Goal: Information Seeking & Learning: Learn about a topic

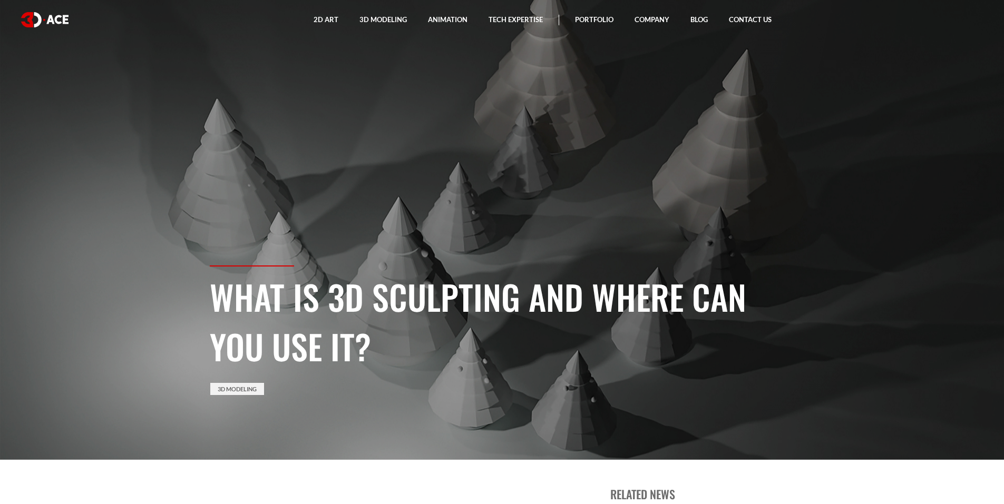
scroll to position [105, 0]
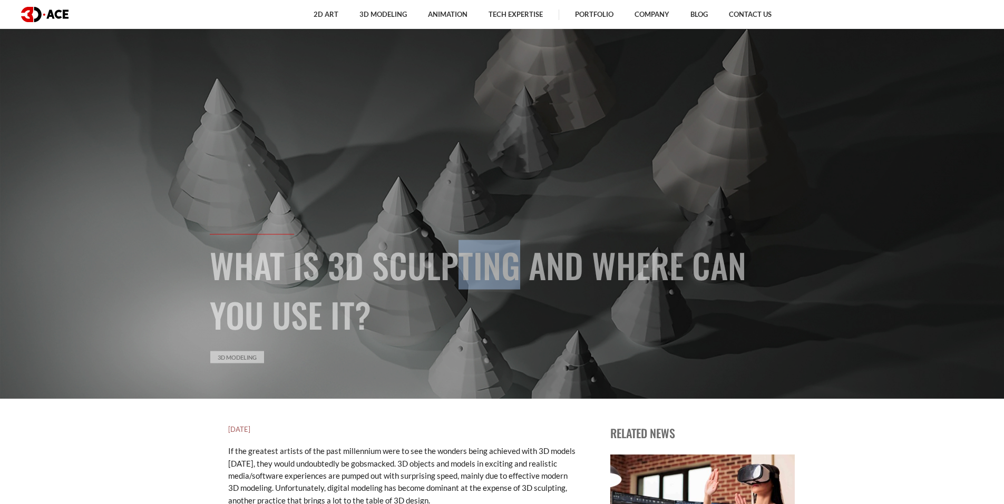
drag, startPoint x: 458, startPoint y: 273, endPoint x: 499, endPoint y: 273, distance: 40.6
click at [491, 273] on h1 "What Is 3D Sculpting And Where Can You Use It?" at bounding box center [502, 289] width 585 height 99
click at [499, 273] on h1 "What Is 3D Sculpting And Where Can You Use It?" at bounding box center [502, 289] width 585 height 99
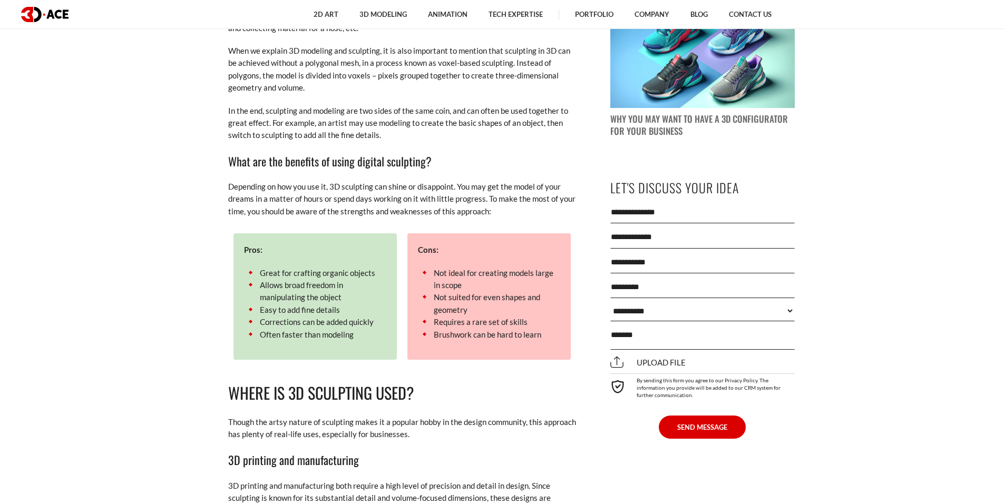
scroll to position [1144, 0]
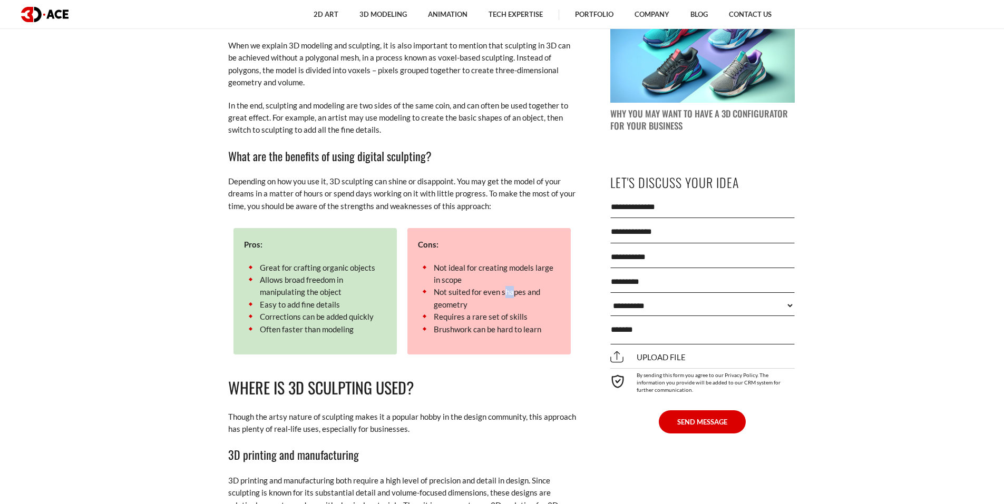
drag, startPoint x: 505, startPoint y: 285, endPoint x: 517, endPoint y: 285, distance: 11.1
click at [516, 286] on li "Not suited for even shapes and geometry" at bounding box center [489, 298] width 142 height 25
click at [517, 286] on li "Not suited for even shapes and geometry" at bounding box center [489, 298] width 142 height 25
click at [435, 311] on li "Requires a rare set of skills" at bounding box center [489, 317] width 142 height 12
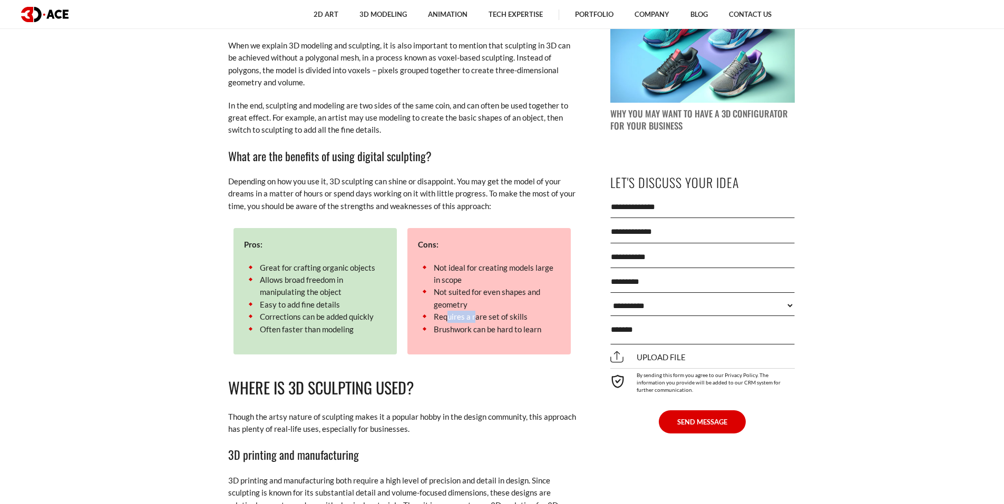
drag, startPoint x: 463, startPoint y: 306, endPoint x: 478, endPoint y: 306, distance: 14.8
click at [476, 311] on li "Requires a rare set of skills" at bounding box center [489, 317] width 142 height 12
click at [479, 311] on li "Requires a rare set of skills" at bounding box center [489, 317] width 142 height 12
drag, startPoint x: 527, startPoint y: 306, endPoint x: 455, endPoint y: 304, distance: 71.7
click at [455, 311] on li "Requires a rare set of skills" at bounding box center [489, 317] width 142 height 12
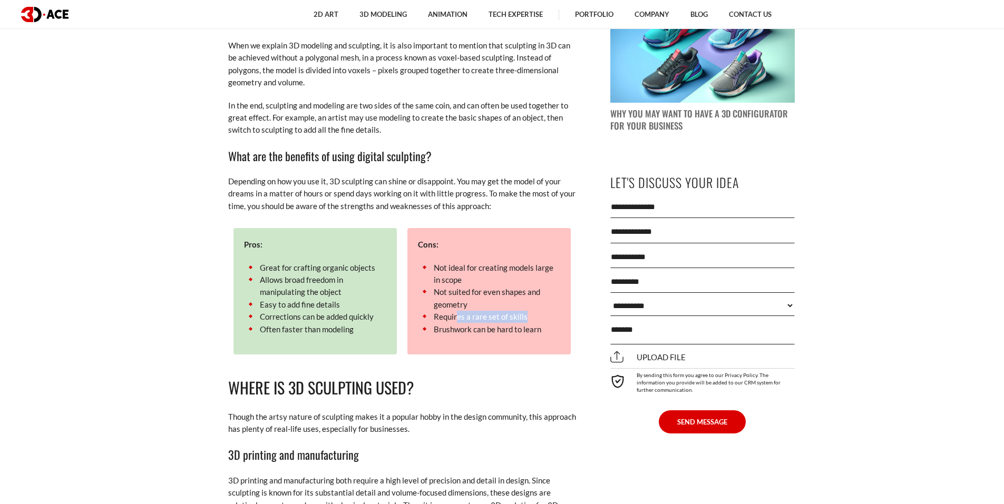
click at [455, 311] on li "Requires a rare set of skills" at bounding box center [489, 317] width 142 height 12
click at [454, 311] on li "Requires a rare set of skills" at bounding box center [489, 317] width 142 height 12
drag, startPoint x: 450, startPoint y: 306, endPoint x: 495, endPoint y: 307, distance: 45.3
click at [493, 311] on li "Requires a rare set of skills" at bounding box center [489, 317] width 142 height 12
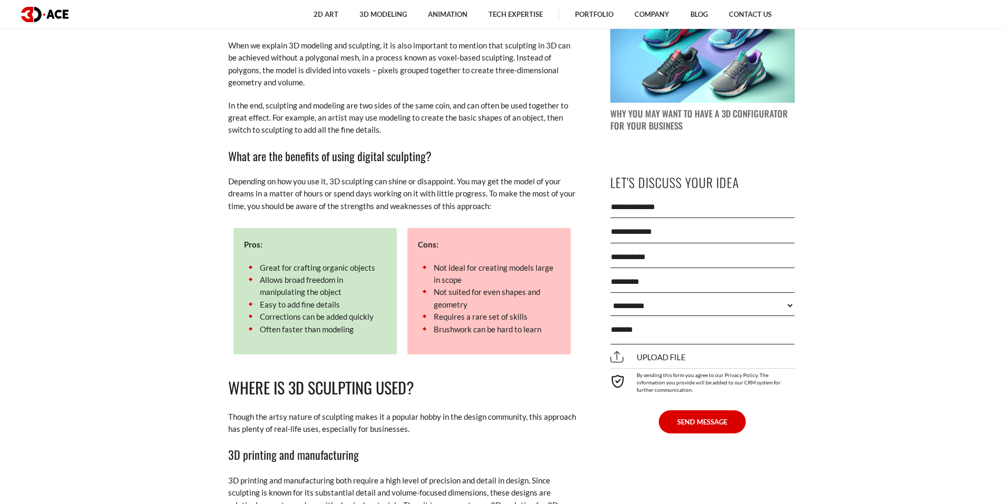
click at [497, 311] on li "Requires a rare set of skills" at bounding box center [489, 317] width 142 height 12
drag, startPoint x: 452, startPoint y: 320, endPoint x: 473, endPoint y: 320, distance: 21.6
click at [473, 324] on li "Brushwork can be hard to learn" at bounding box center [489, 330] width 142 height 12
click at [475, 324] on li "Brushwork can be hard to learn" at bounding box center [489, 330] width 142 height 12
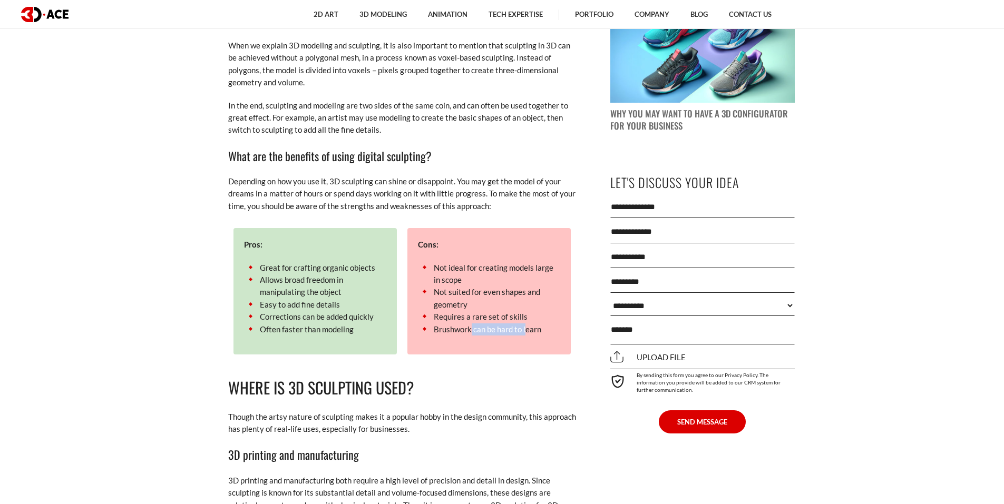
drag, startPoint x: 527, startPoint y: 319, endPoint x: 471, endPoint y: 315, distance: 55.5
click at [471, 324] on li "Brushwork can be hard to learn" at bounding box center [489, 330] width 142 height 12
drag, startPoint x: 278, startPoint y: 258, endPoint x: 294, endPoint y: 258, distance: 16.3
click at [294, 262] on li "Great for crafting organic objects" at bounding box center [315, 268] width 142 height 12
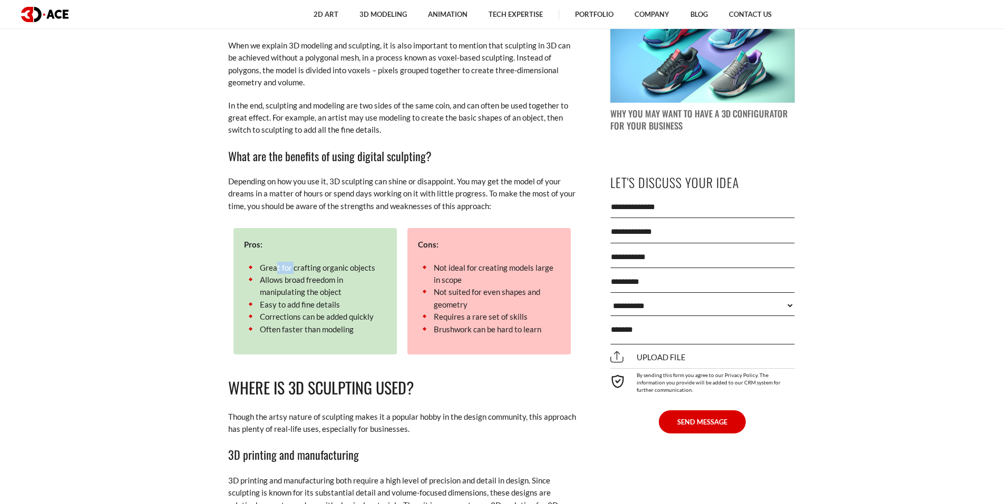
click at [294, 262] on li "Great for crafting organic objects" at bounding box center [315, 268] width 142 height 12
drag, startPoint x: 317, startPoint y: 257, endPoint x: 344, endPoint y: 258, distance: 26.9
click at [342, 262] on li "Great for crafting organic objects" at bounding box center [315, 268] width 142 height 12
click at [344, 262] on li "Great for crafting organic objects" at bounding box center [315, 268] width 142 height 12
drag, startPoint x: 312, startPoint y: 268, endPoint x: 274, endPoint y: 267, distance: 37.4
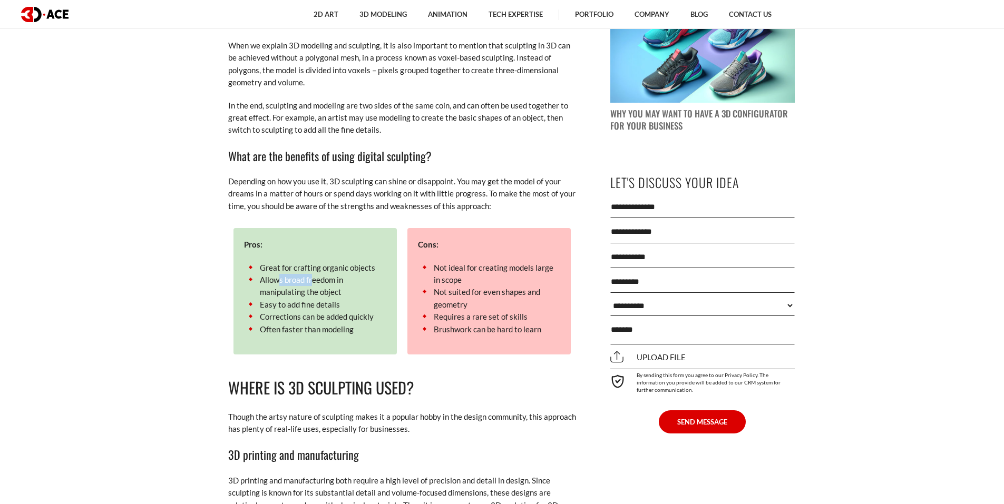
click at [276, 274] on li "Allows broad freedom in manipulating the object" at bounding box center [315, 286] width 142 height 25
click at [274, 274] on li "Allows broad freedom in manipulating the object" at bounding box center [315, 286] width 142 height 25
drag, startPoint x: 279, startPoint y: 278, endPoint x: 313, endPoint y: 280, distance: 33.8
click at [312, 280] on li "Allows broad freedom in manipulating the object" at bounding box center [315, 286] width 142 height 25
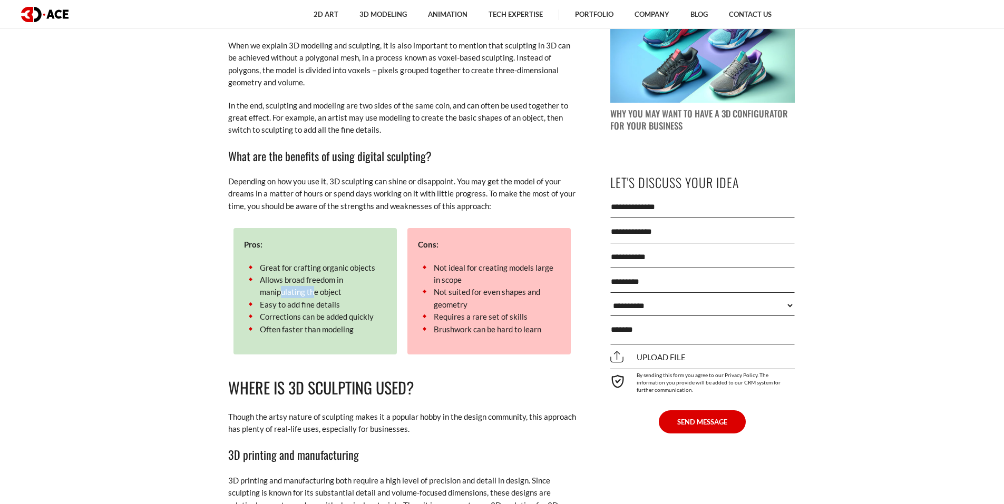
click at [314, 280] on li "Allows broad freedom in manipulating the object" at bounding box center [315, 286] width 142 height 25
drag, startPoint x: 271, startPoint y: 295, endPoint x: 307, endPoint y: 294, distance: 35.3
click at [307, 299] on li "Easy to add fine details" at bounding box center [315, 305] width 142 height 12
click at [308, 299] on li "Easy to add fine details" at bounding box center [315, 305] width 142 height 12
drag, startPoint x: 323, startPoint y: 294, endPoint x: 294, endPoint y: 294, distance: 29.0
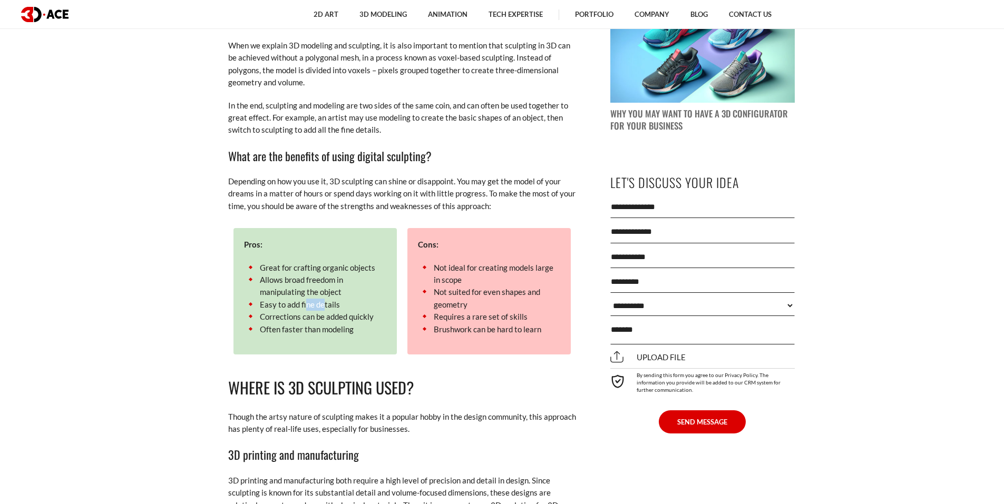
click at [295, 299] on li "Easy to add fine details" at bounding box center [315, 305] width 142 height 12
click at [293, 299] on li "Easy to add fine details" at bounding box center [315, 305] width 142 height 12
drag, startPoint x: 273, startPoint y: 306, endPoint x: 312, endPoint y: 305, distance: 39.0
click at [312, 311] on li "Corrections can be added quickly" at bounding box center [315, 317] width 142 height 12
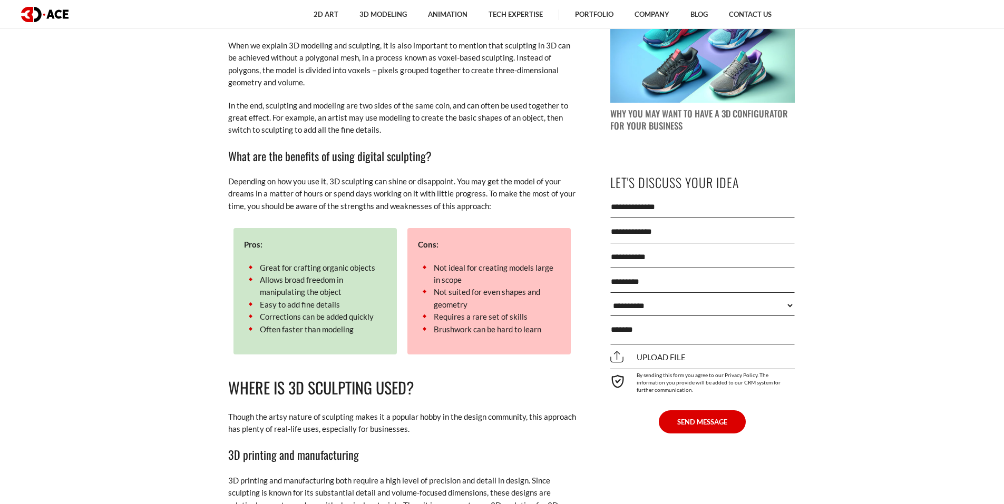
click at [312, 311] on li "Corrections can be added quickly" at bounding box center [315, 317] width 142 height 12
drag, startPoint x: 344, startPoint y: 322, endPoint x: 285, endPoint y: 314, distance: 59.5
click at [288, 324] on li "Often faster than modeling" at bounding box center [315, 330] width 142 height 12
click at [285, 324] on li "Often faster than modeling" at bounding box center [315, 330] width 142 height 12
drag, startPoint x: 341, startPoint y: 303, endPoint x: 361, endPoint y: 303, distance: 20.0
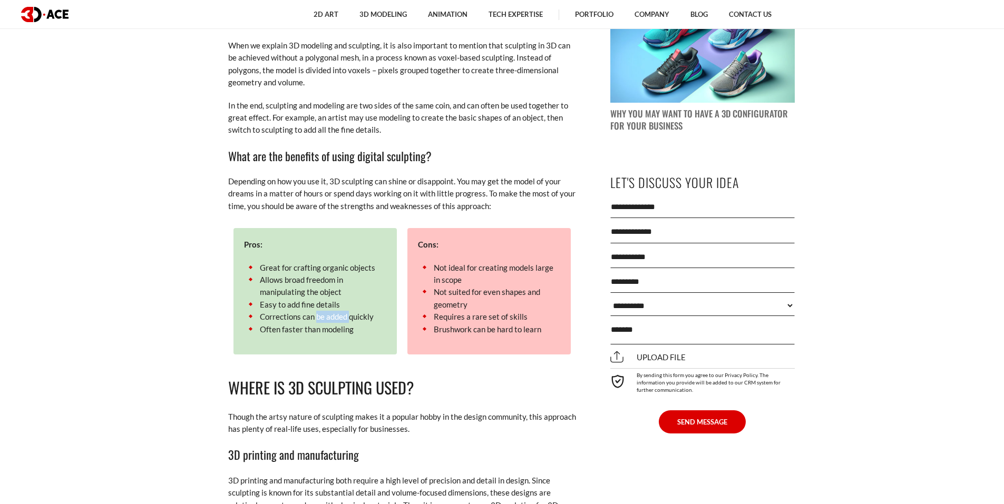
click at [358, 311] on li "Corrections can be added quickly" at bounding box center [315, 317] width 142 height 12
click at [361, 311] on li "Corrections can be added quickly" at bounding box center [315, 317] width 142 height 12
drag, startPoint x: 355, startPoint y: 316, endPoint x: 278, endPoint y: 313, distance: 76.5
click at [284, 324] on li "Often faster than modeling" at bounding box center [315, 330] width 142 height 12
click at [278, 324] on li "Often faster than modeling" at bounding box center [315, 330] width 142 height 12
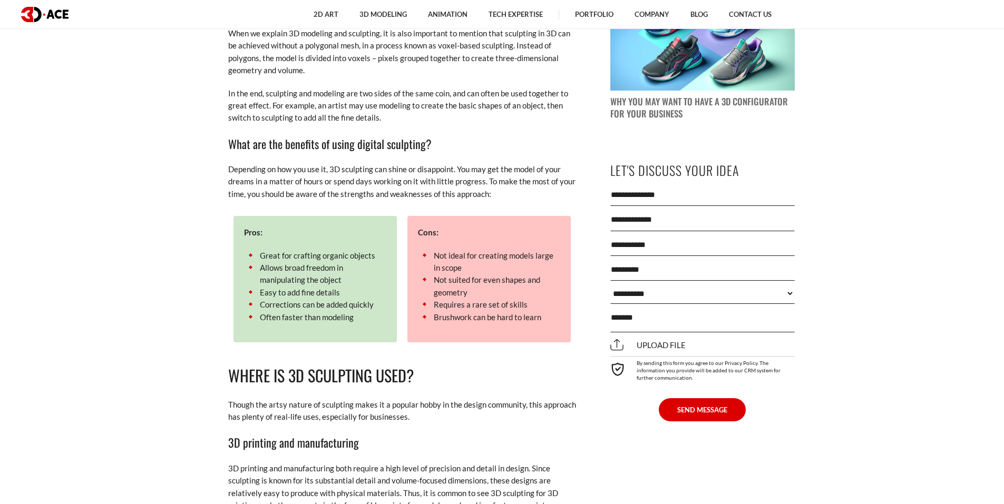
scroll to position [1159, 0]
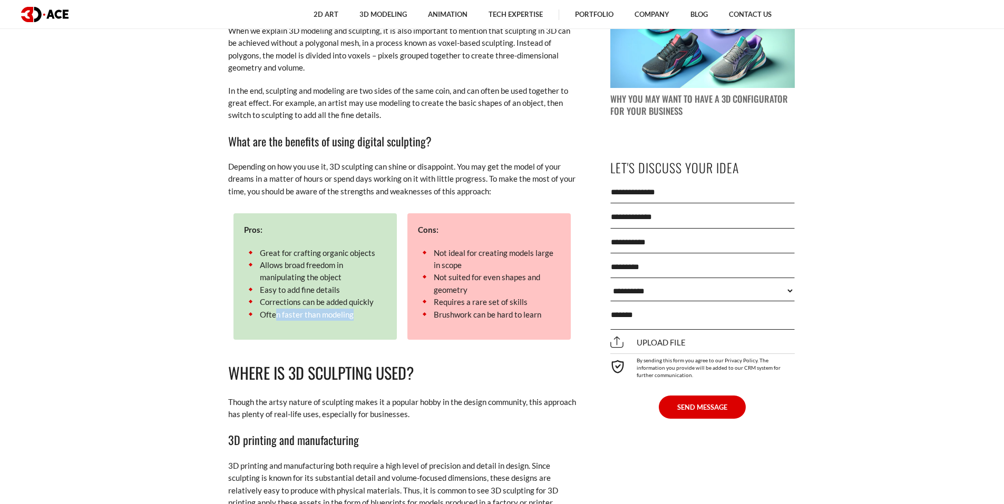
drag, startPoint x: 352, startPoint y: 303, endPoint x: 276, endPoint y: 303, distance: 75.9
click at [276, 309] on li "Often faster than modeling" at bounding box center [315, 315] width 142 height 12
click at [275, 309] on li "Often faster than modeling" at bounding box center [315, 315] width 142 height 12
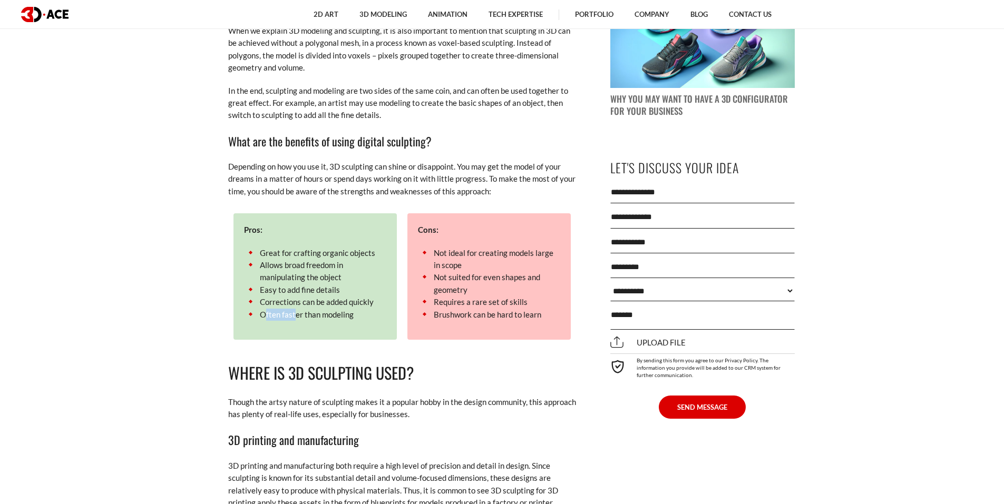
drag, startPoint x: 267, startPoint y: 301, endPoint x: 305, endPoint y: 302, distance: 38.0
click at [305, 309] on li "Often faster than modeling" at bounding box center [315, 315] width 142 height 12
click at [306, 309] on li "Often faster than modeling" at bounding box center [315, 315] width 142 height 12
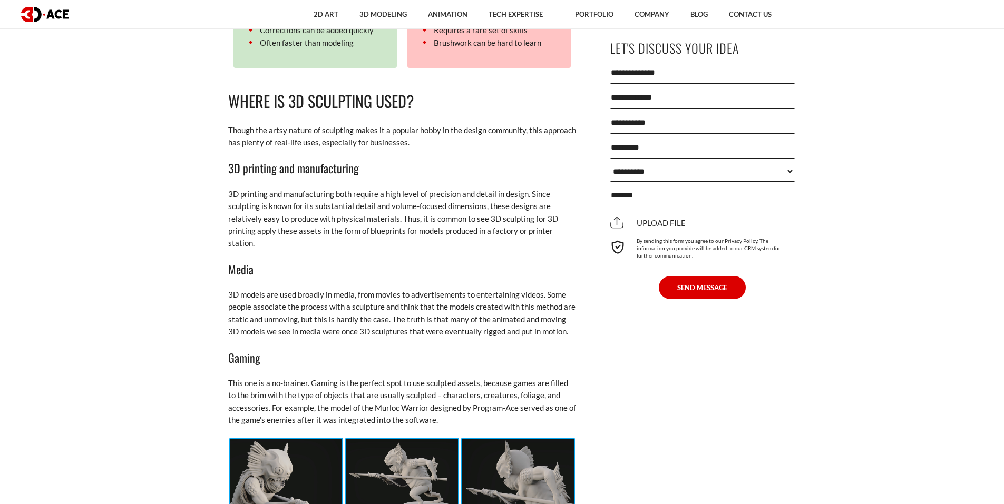
scroll to position [1457, 0]
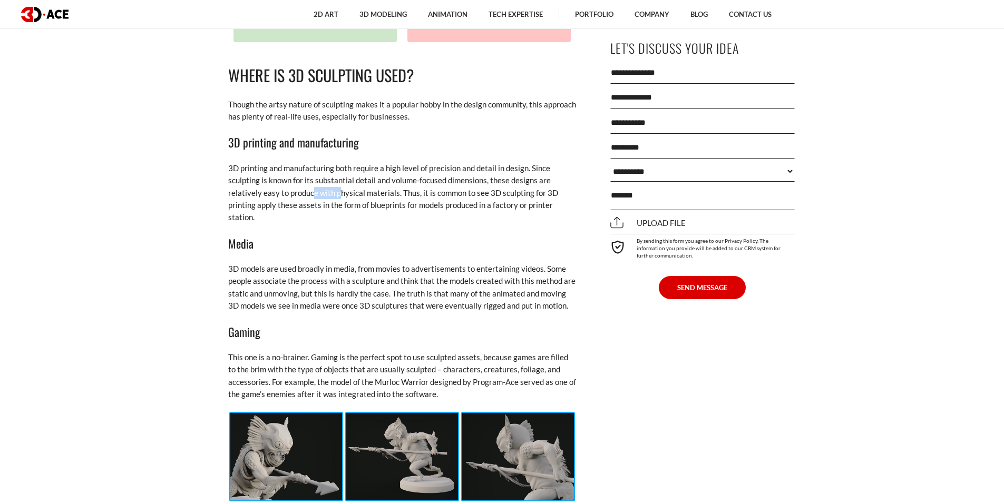
drag, startPoint x: 314, startPoint y: 181, endPoint x: 362, endPoint y: 181, distance: 48.0
click at [357, 181] on p "3D printing and manufacturing both require a high level of precision and detail…" at bounding box center [402, 193] width 348 height 62
click at [362, 181] on p "3D printing and manufacturing both require a high level of precision and detail…" at bounding box center [402, 193] width 348 height 62
click at [355, 203] on p "3D printing and manufacturing both require a high level of precision and detail…" at bounding box center [402, 193] width 348 height 62
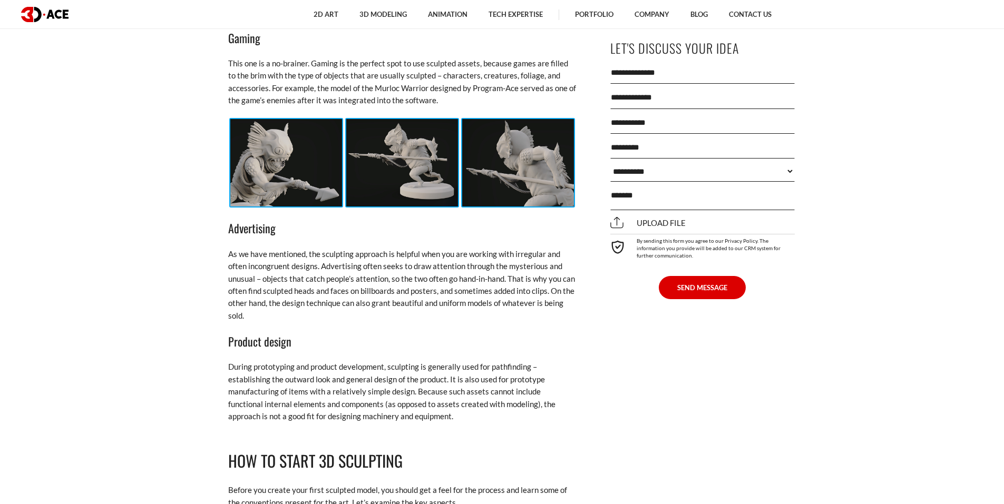
scroll to position [1757, 0]
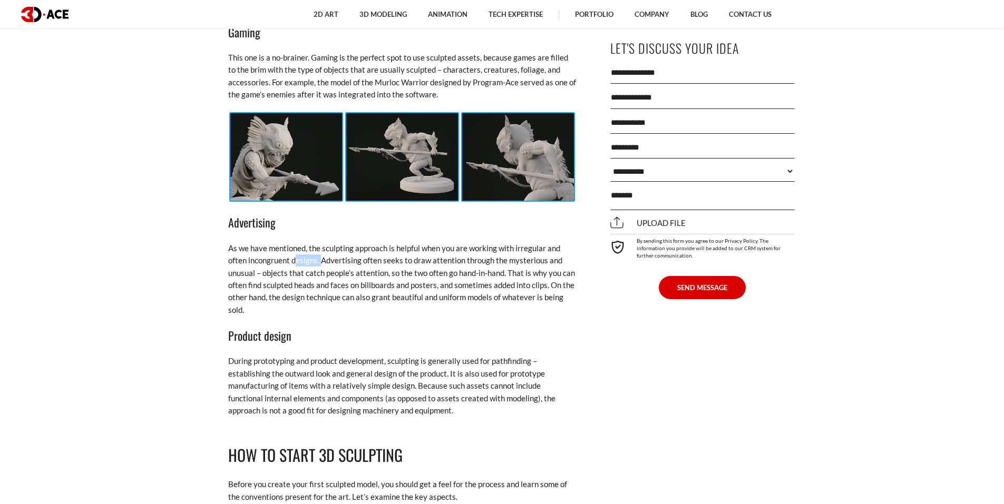
drag, startPoint x: 296, startPoint y: 251, endPoint x: 333, endPoint y: 250, distance: 36.4
click at [329, 250] on p "As we have mentioned, the sculpting approach is helpful when you are working wi…" at bounding box center [402, 279] width 348 height 74
click at [335, 250] on p "As we have mentioned, the sculpting approach is helpful when you are working wi…" at bounding box center [402, 279] width 348 height 74
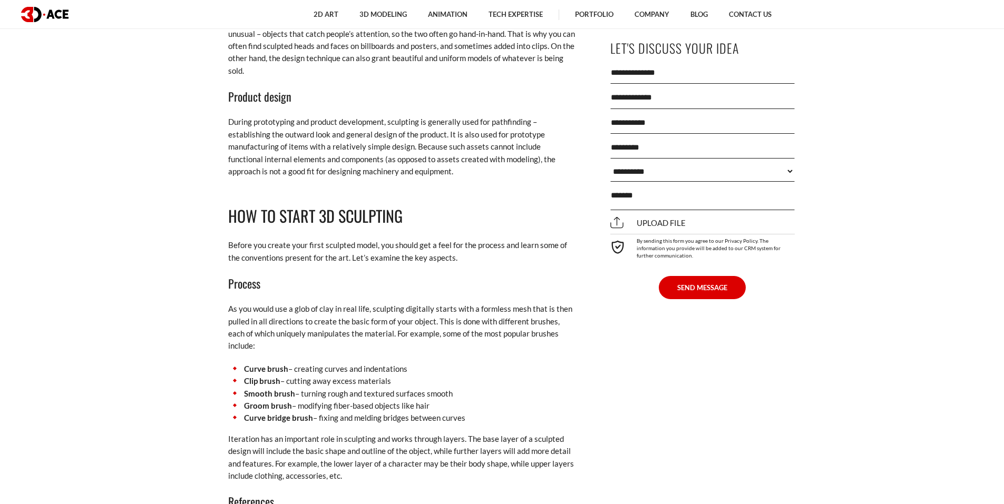
scroll to position [2102, 0]
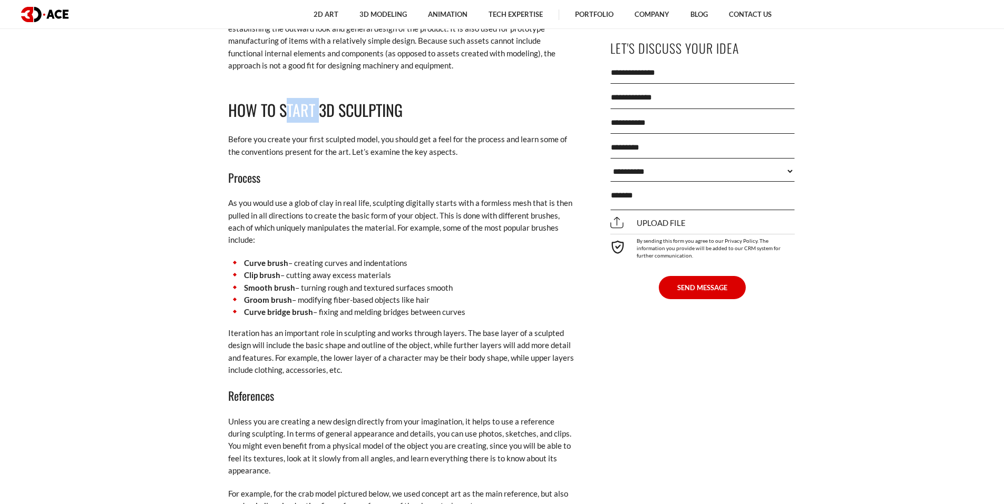
drag, startPoint x: 285, startPoint y: 97, endPoint x: 351, endPoint y: 97, distance: 65.9
click at [351, 98] on h2 "How to Start 3D Sculpting" at bounding box center [402, 110] width 348 height 25
click at [357, 98] on h2 "How to Start 3D Sculpting" at bounding box center [402, 110] width 348 height 25
drag, startPoint x: 374, startPoint y: 97, endPoint x: 303, endPoint y: 92, distance: 71.3
click at [314, 98] on h2 "How to Start 3D Sculpting" at bounding box center [402, 110] width 348 height 25
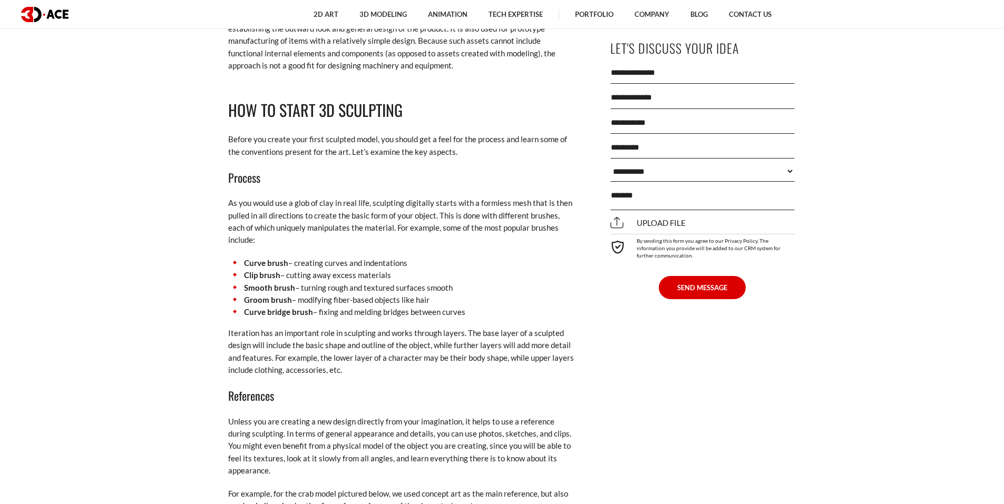
click at [303, 98] on h2 "How to Start 3D Sculpting" at bounding box center [402, 110] width 348 height 25
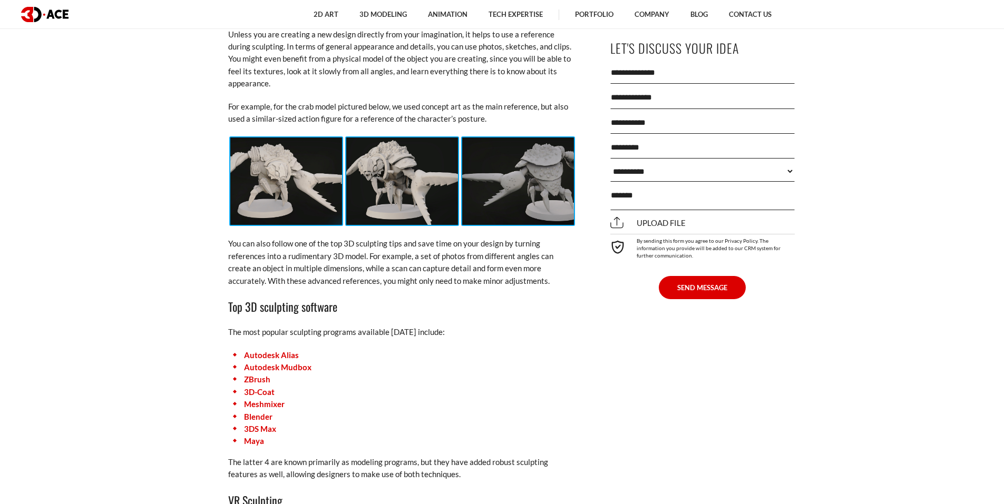
scroll to position [2491, 0]
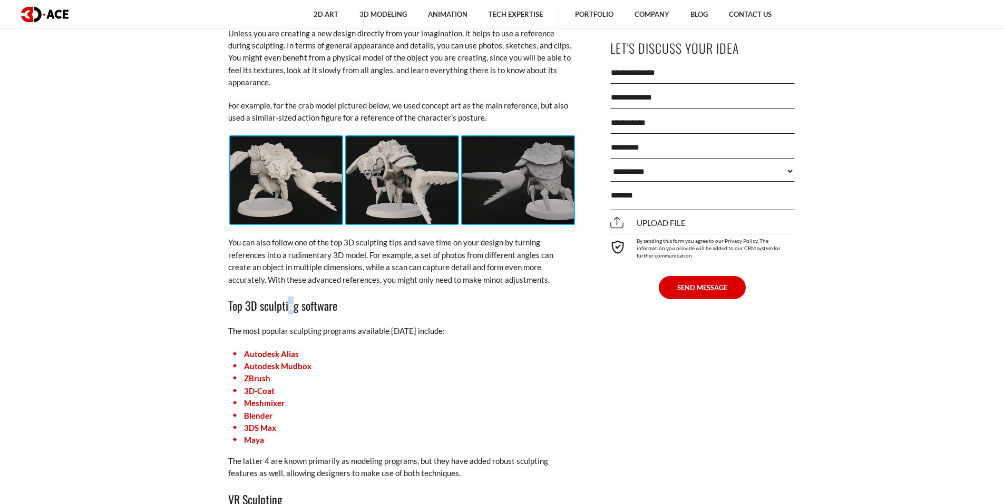
drag, startPoint x: 288, startPoint y: 287, endPoint x: 304, endPoint y: 289, distance: 15.9
click at [304, 297] on h3 "Top 3D sculpting software" at bounding box center [402, 306] width 348 height 18
click at [307, 297] on h3 "Top 3D sculpting software" at bounding box center [402, 306] width 348 height 18
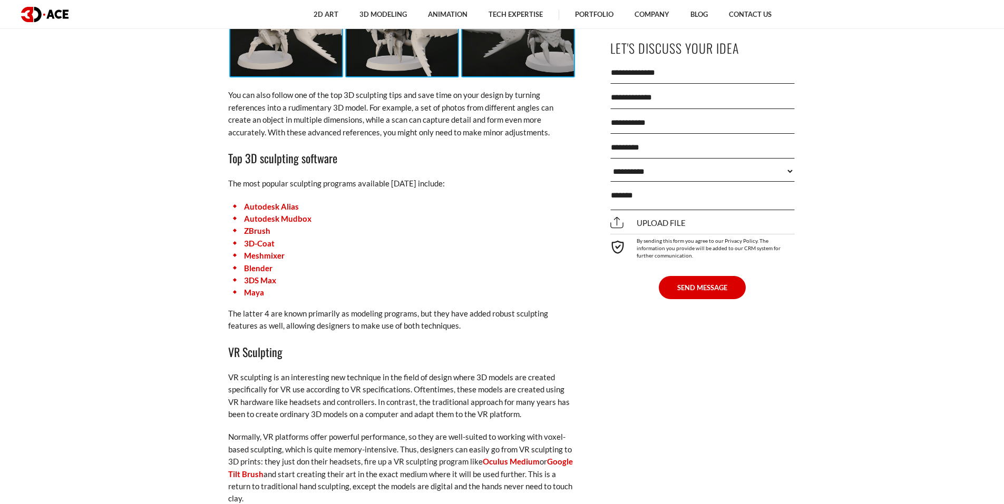
scroll to position [2649, 0]
